Goal: Transaction & Acquisition: Register for event/course

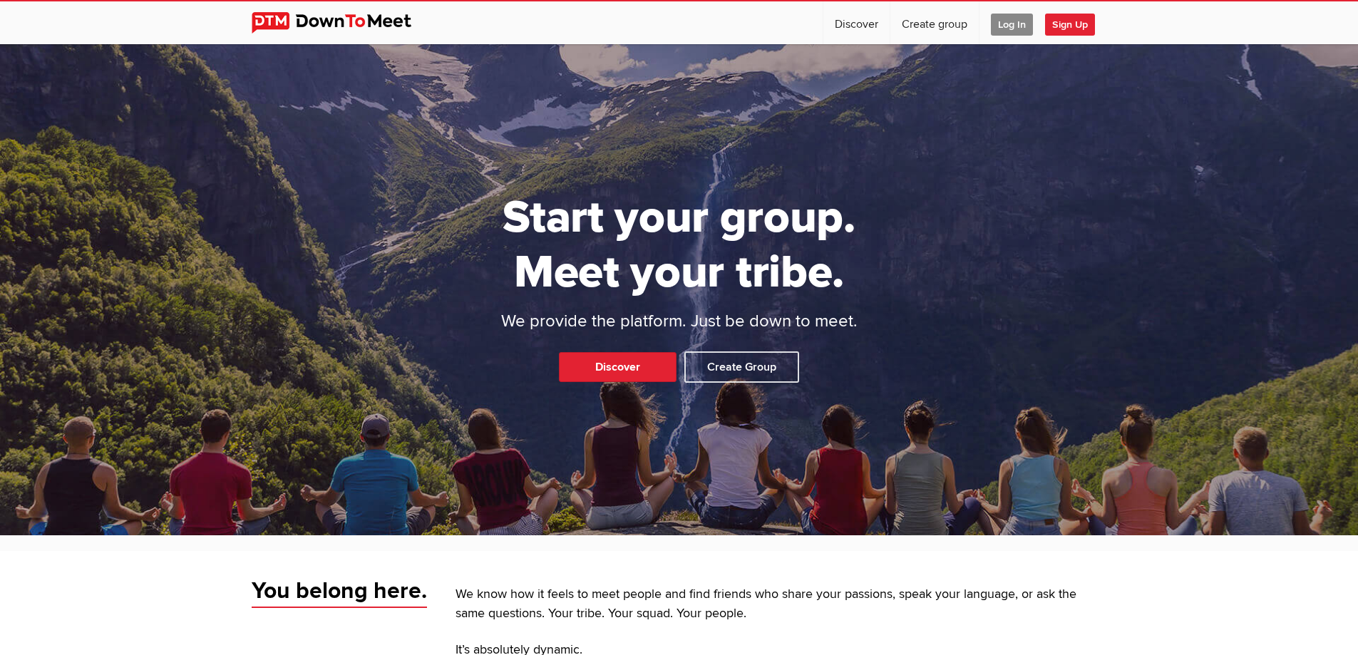
click at [1016, 25] on span "Log In" at bounding box center [1012, 25] width 42 height 22
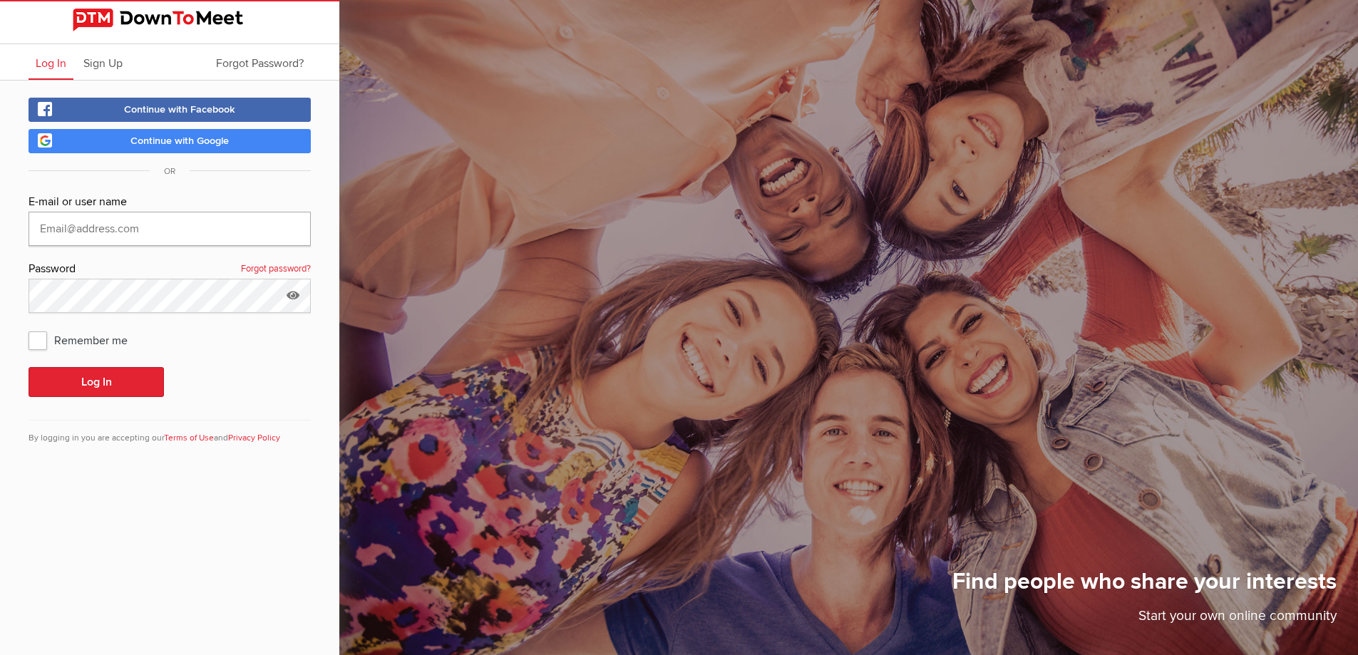
click at [175, 216] on input "text" at bounding box center [170, 229] width 282 height 34
type input "[EMAIL_ADDRESS][DOMAIN_NAME]"
click at [114, 381] on button "Log In" at bounding box center [96, 382] width 135 height 30
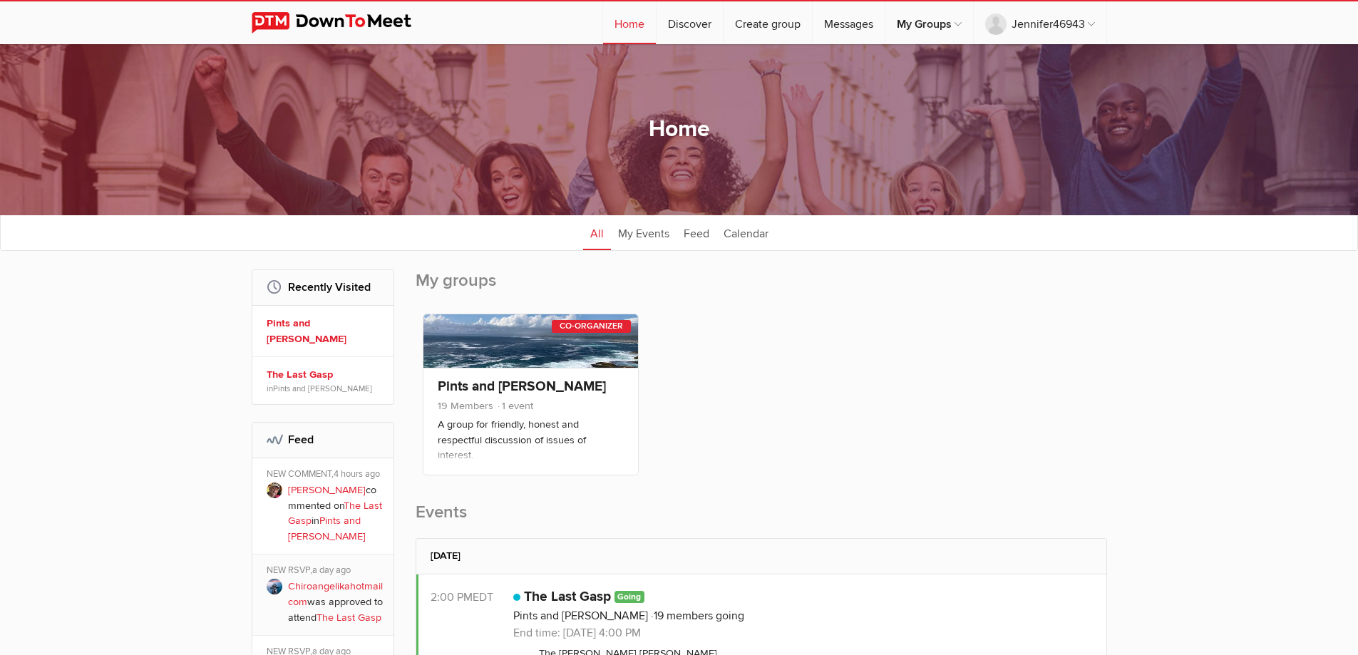
click at [314, 520] on link "The Last Gasp" at bounding box center [335, 514] width 94 height 28
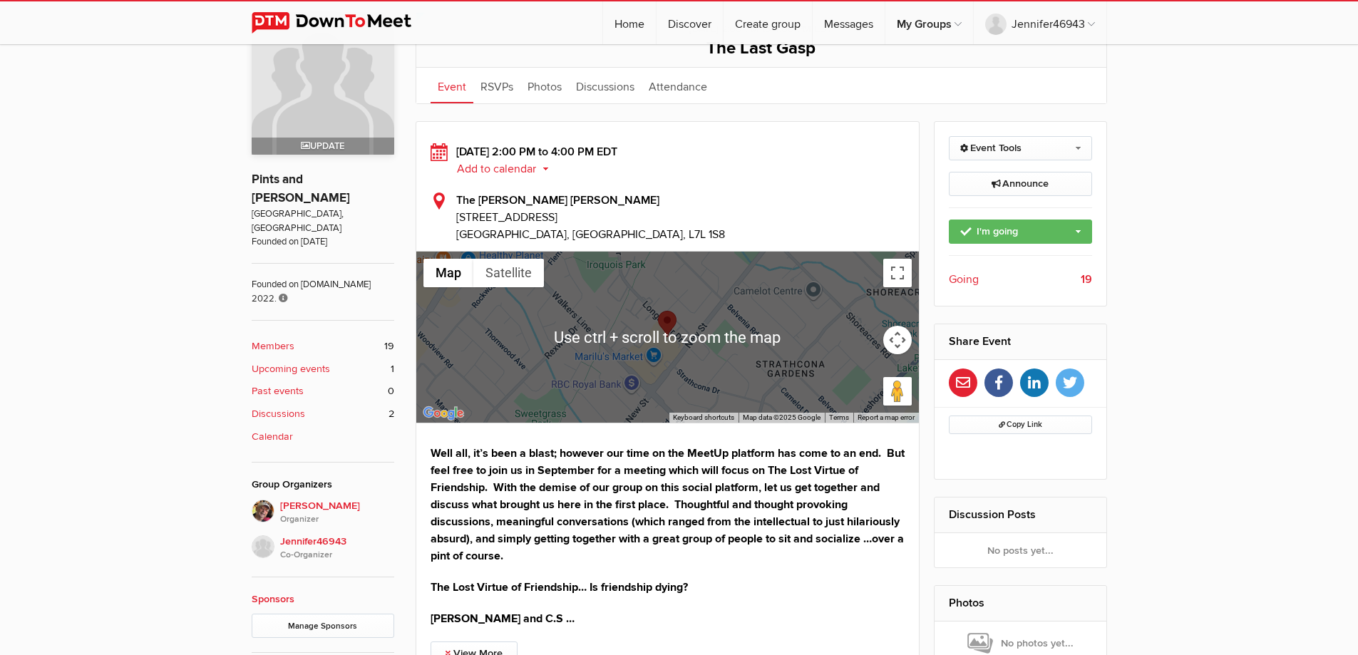
scroll to position [428, 0]
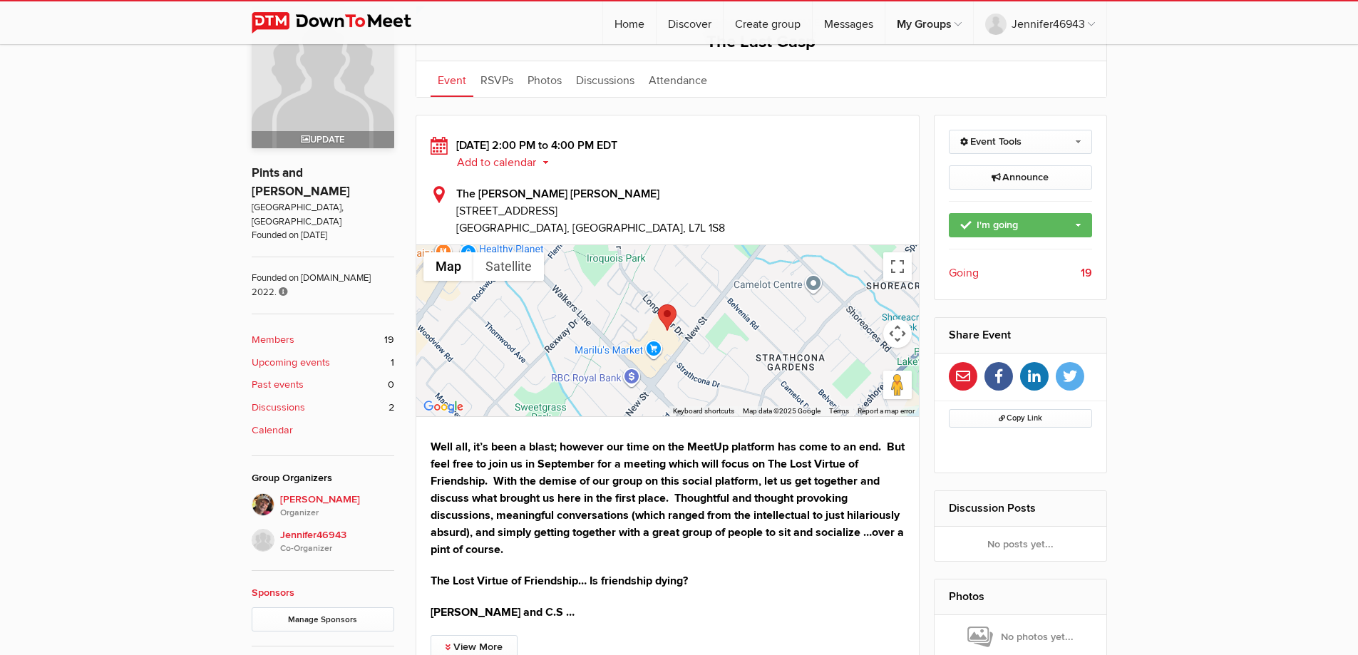
click at [955, 272] on span "Going" at bounding box center [964, 273] width 30 height 17
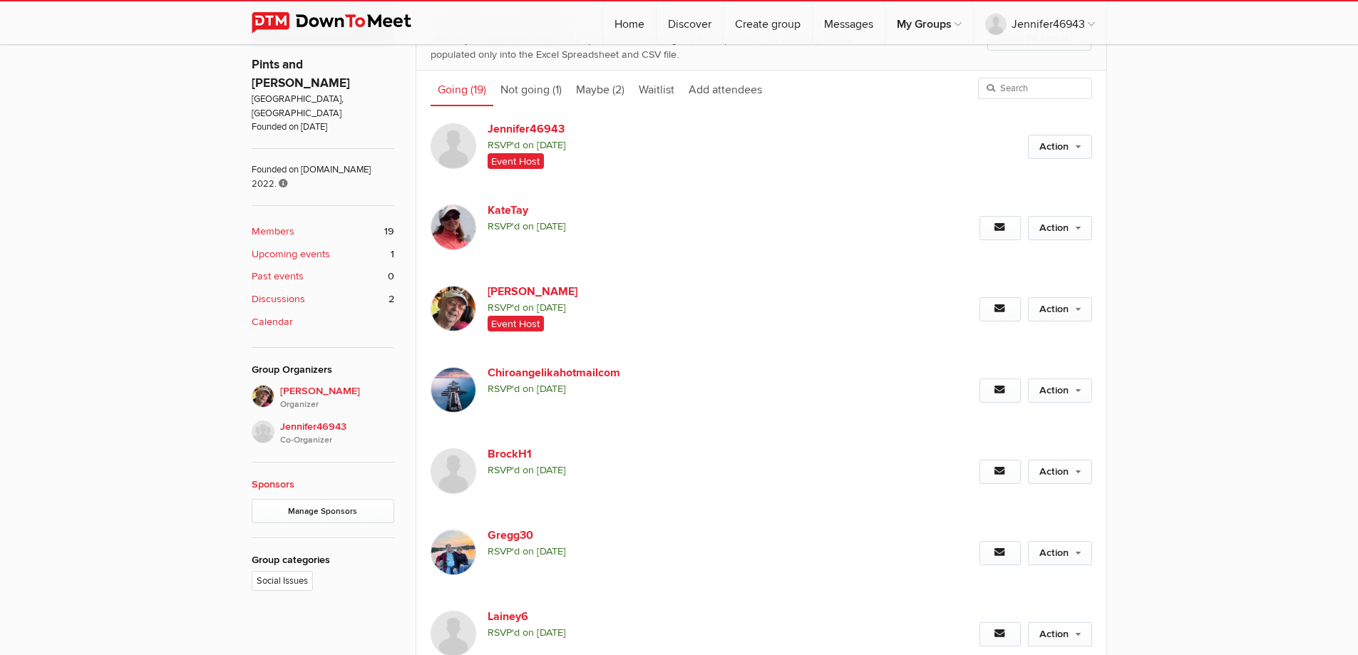
scroll to position [474, 0]
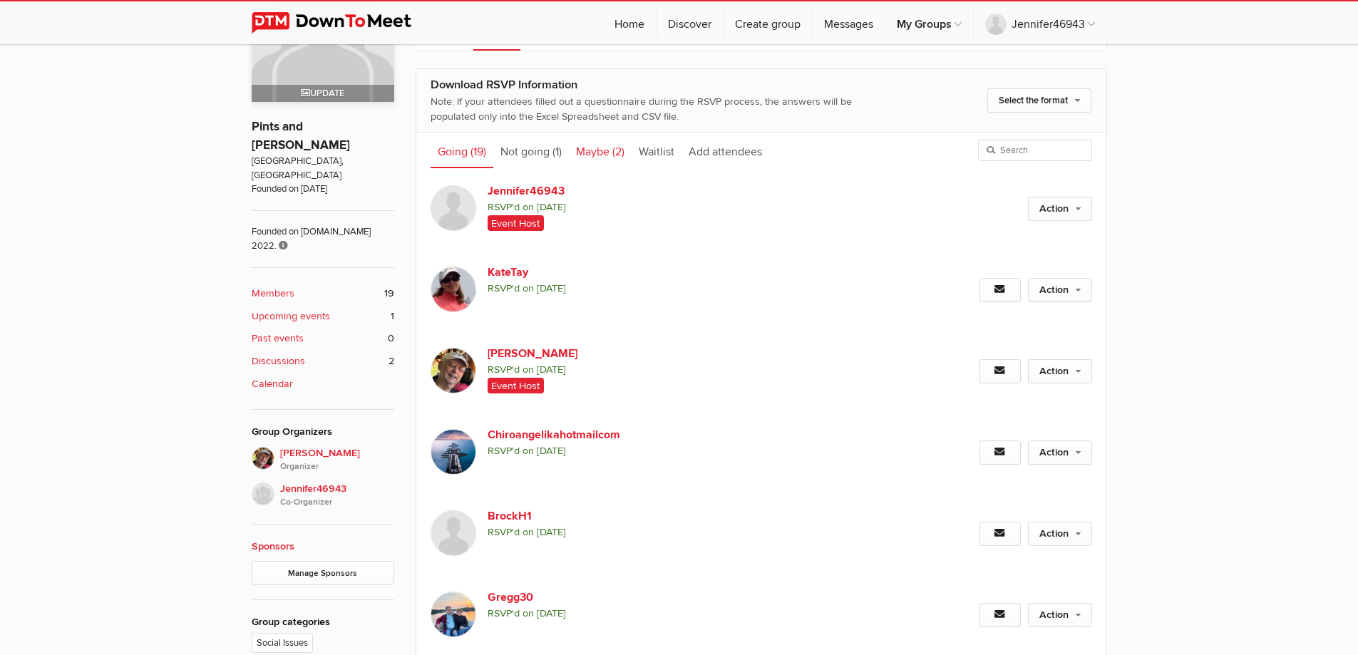
click at [600, 153] on link "Maybe (2)" at bounding box center [600, 151] width 63 height 36
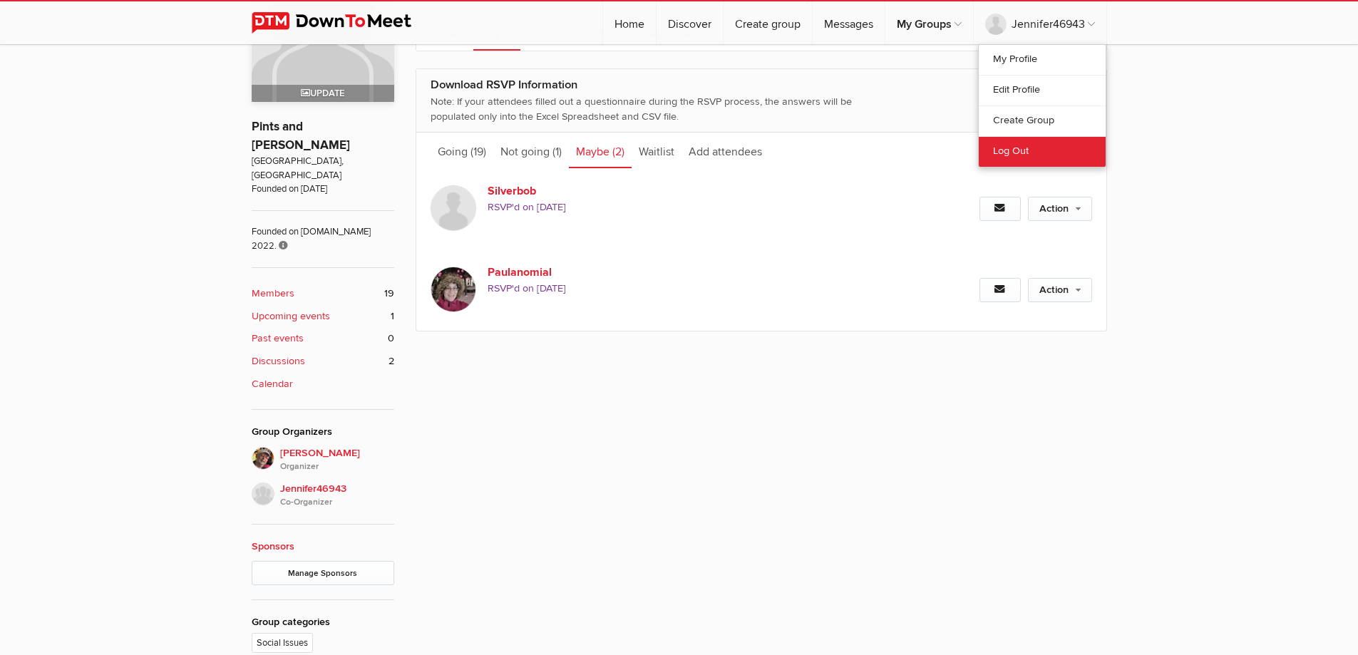
click at [1019, 148] on link "Log Out" at bounding box center [1042, 151] width 127 height 31
